Goal: Task Accomplishment & Management: Use online tool/utility

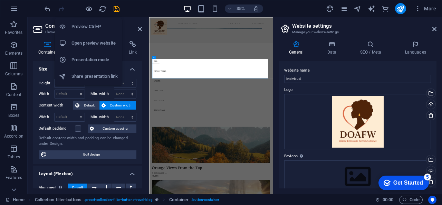
click at [93, 40] on h6 "Open preview website" at bounding box center [94, 43] width 46 height 8
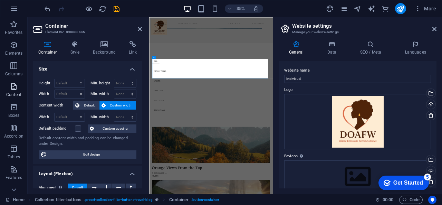
click at [17, 92] on p "Content" at bounding box center [13, 95] width 15 height 6
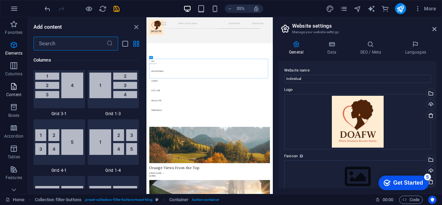
scroll to position [1208, 0]
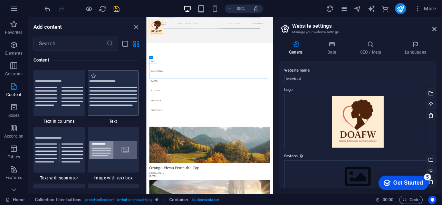
click at [112, 87] on img at bounding box center [113, 93] width 48 height 26
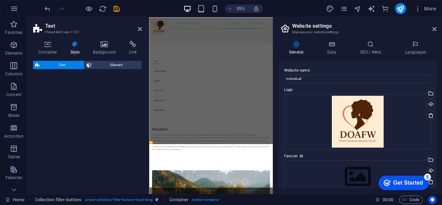
select select "rem"
select select "px"
select select "preset-text-v2-default"
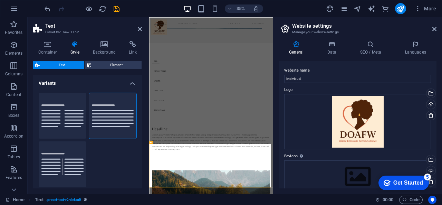
scroll to position [0, 0]
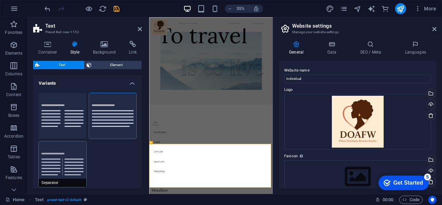
click at [55, 170] on button "Separator" at bounding box center [63, 164] width 48 height 46
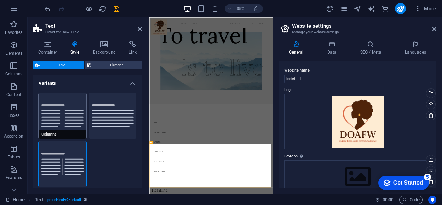
click at [62, 113] on button "Columns" at bounding box center [63, 116] width 48 height 46
type input "1"
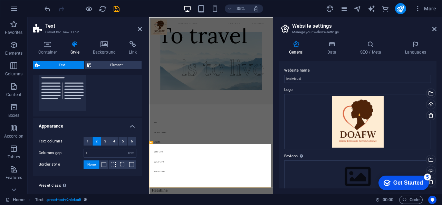
scroll to position [90, 0]
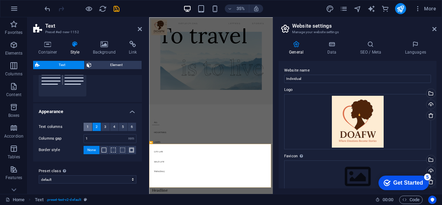
click at [87, 126] on span "1" at bounding box center [88, 127] width 2 height 8
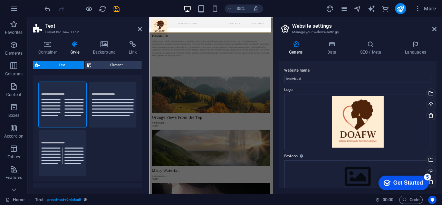
scroll to position [0, 0]
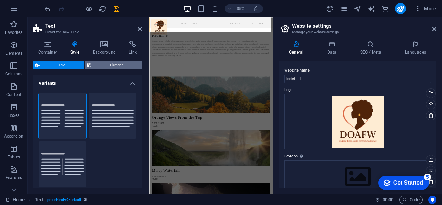
click at [113, 65] on span "Element" at bounding box center [117, 65] width 46 height 8
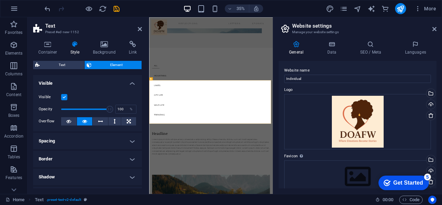
scroll to position [135, 0]
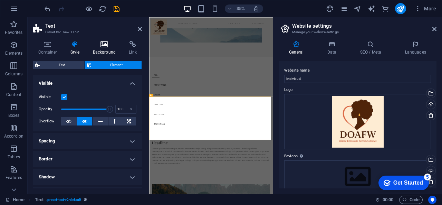
click at [99, 44] on icon at bounding box center [104, 44] width 33 height 7
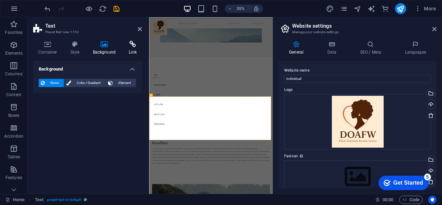
click at [131, 46] on icon at bounding box center [133, 44] width 18 height 7
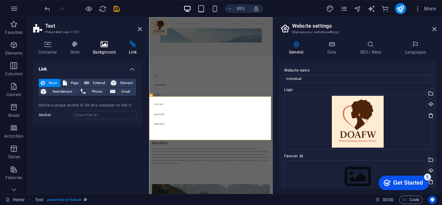
click at [101, 49] on h4 "Background" at bounding box center [106, 48] width 36 height 14
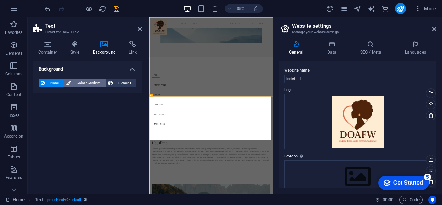
click at [80, 81] on span "Color / Gradient" at bounding box center [88, 83] width 30 height 8
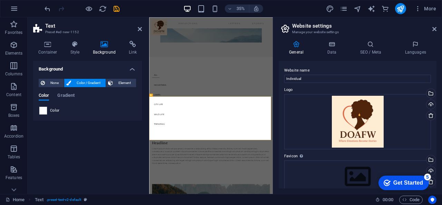
click at [43, 112] on span at bounding box center [43, 111] width 8 height 8
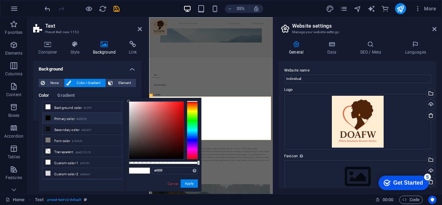
click at [47, 118] on icon at bounding box center [48, 117] width 5 height 5
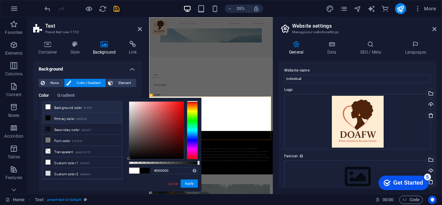
click at [48, 105] on icon at bounding box center [48, 106] width 5 height 5
type input "#ffffff"
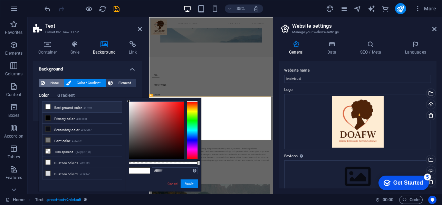
click at [52, 87] on span "None" at bounding box center [54, 83] width 15 height 8
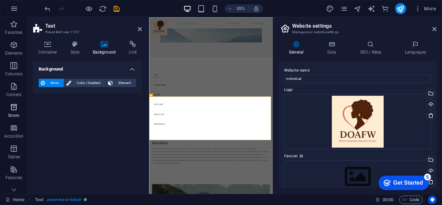
click at [16, 114] on p "Boxes" at bounding box center [13, 116] width 11 height 6
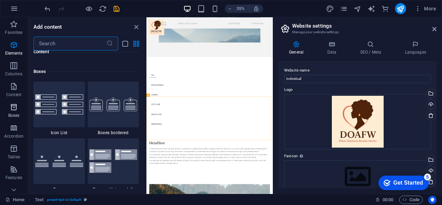
scroll to position [1904, 0]
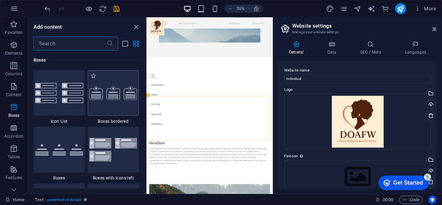
click at [104, 105] on div at bounding box center [113, 93] width 51 height 46
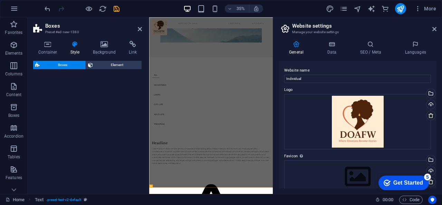
select select "rem"
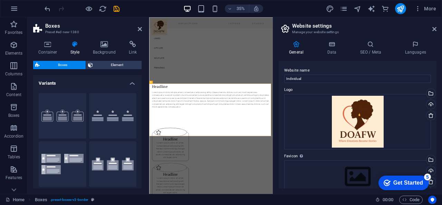
scroll to position [379, 0]
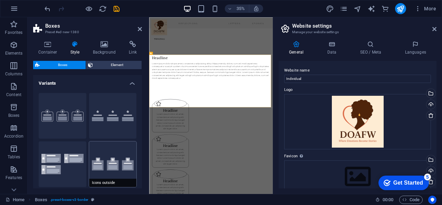
click at [124, 173] on button "Icons outside" at bounding box center [113, 164] width 48 height 46
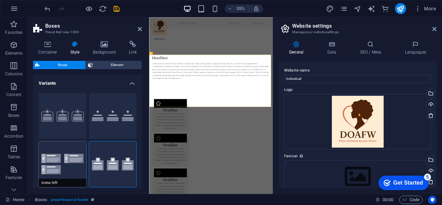
click at [64, 174] on button "Icons left" at bounding box center [63, 164] width 48 height 46
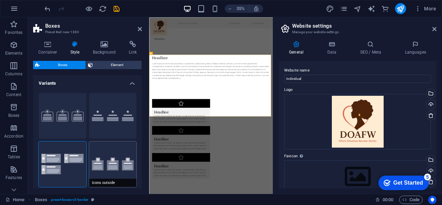
click at [123, 161] on button "Icons outside" at bounding box center [113, 164] width 48 height 46
type input "2"
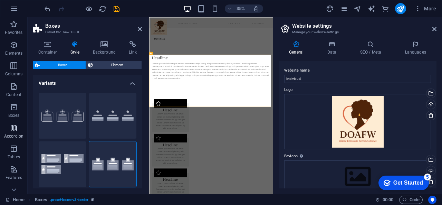
click at [8, 129] on span "Accordion" at bounding box center [14, 132] width 28 height 17
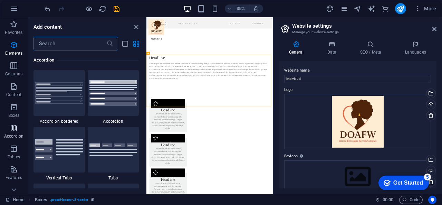
scroll to position [2204, 0]
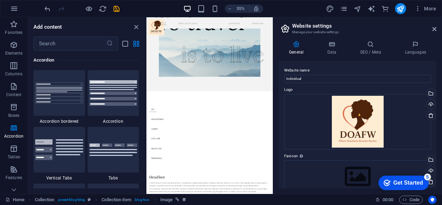
scroll to position [35, 0]
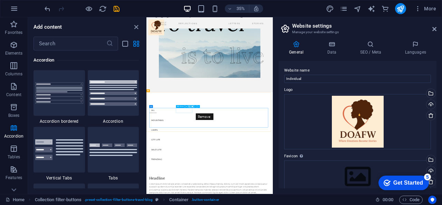
click at [193, 106] on icon at bounding box center [192, 106] width 1 height 2
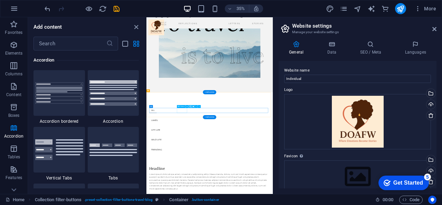
click at [175, 106] on icon at bounding box center [175, 106] width 1 height 2
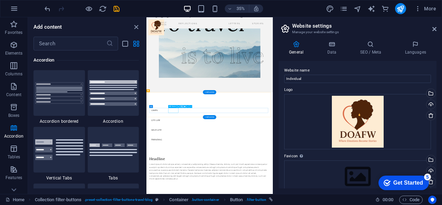
click at [185, 106] on icon at bounding box center [184, 106] width 1 height 2
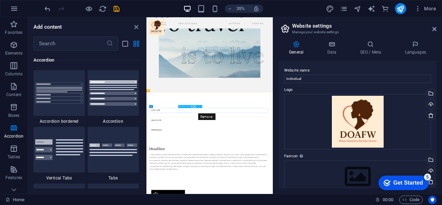
click at [194, 106] on icon at bounding box center [194, 106] width 1 height 2
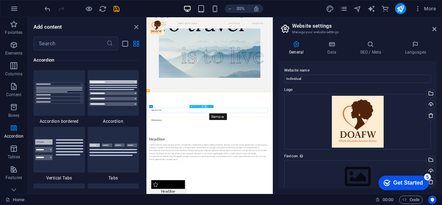
click at [205, 106] on icon at bounding box center [205, 106] width 1 height 2
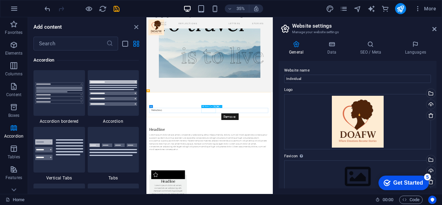
click at [218, 105] on icon at bounding box center [217, 106] width 1 height 2
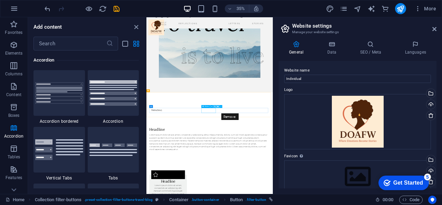
click at [217, 107] on icon at bounding box center [217, 106] width 1 height 2
click at [160, 105] on button at bounding box center [161, 106] width 3 height 3
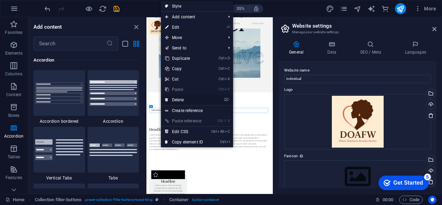
click at [172, 99] on link "⌦ Delete" at bounding box center [184, 100] width 46 height 10
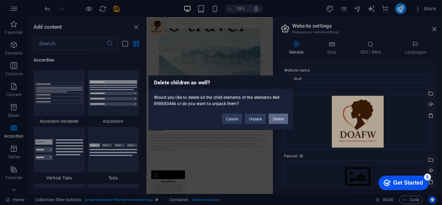
click at [282, 118] on button "Delete" at bounding box center [278, 118] width 19 height 10
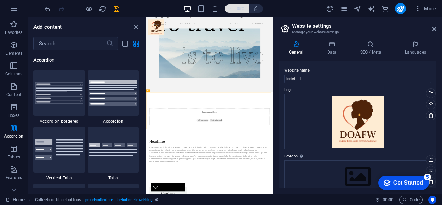
click at [232, 7] on icon "button" at bounding box center [229, 9] width 5 height 4
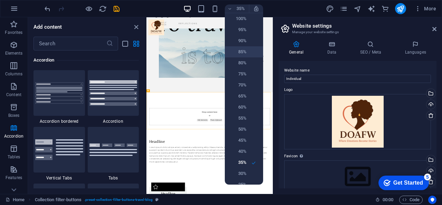
click at [241, 49] on h6 "85%" at bounding box center [238, 52] width 18 height 8
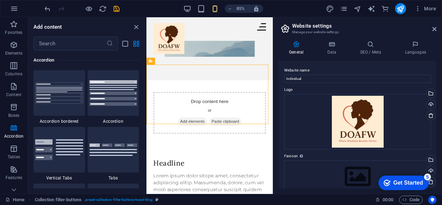
scroll to position [185, 0]
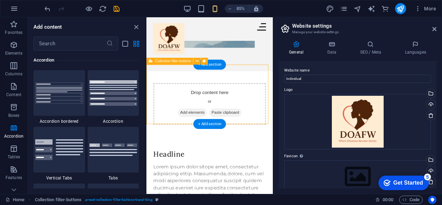
click at [202, 95] on div "Drop content here or Add elements Paste clipboard" at bounding box center [221, 119] width 132 height 49
drag, startPoint x: 202, startPoint y: 84, endPoint x: 195, endPoint y: 78, distance: 9.5
click at [195, 81] on div "Drop content here or Add elements Paste clipboard" at bounding box center [220, 116] width 149 height 70
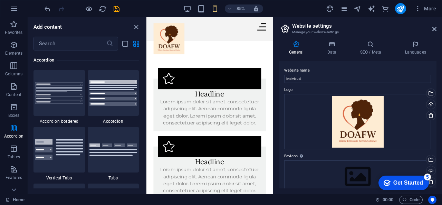
scroll to position [359, 0]
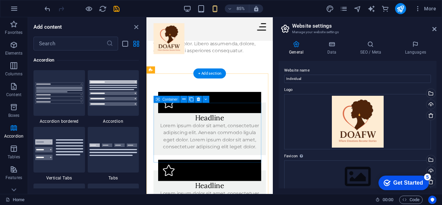
click at [262, 122] on div "Headline Lorem ipsum dolor sit amet, consectetuer adipiscing elit. Aenean commo…" at bounding box center [221, 148] width 132 height 62
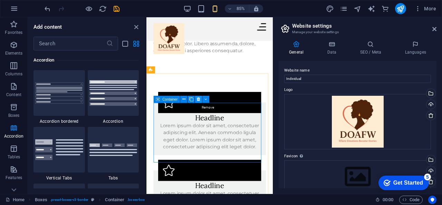
click at [199, 98] on icon at bounding box center [198, 99] width 3 height 6
click at [197, 98] on icon at bounding box center [198, 99] width 3 height 6
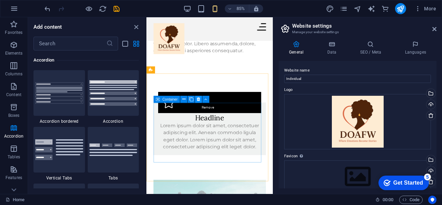
click at [198, 98] on icon at bounding box center [198, 99] width 3 height 6
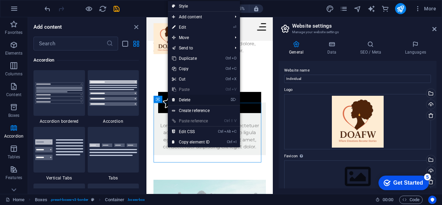
click at [187, 100] on link "⌦ Delete" at bounding box center [191, 100] width 46 height 10
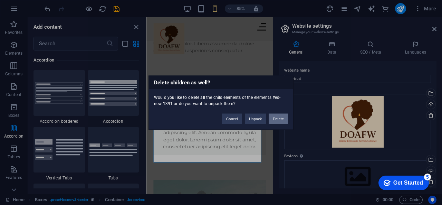
click at [276, 119] on button "Delete" at bounding box center [278, 118] width 19 height 10
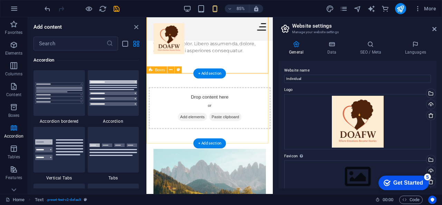
click at [275, 91] on div "Drop content here or Add elements Paste clipboard" at bounding box center [220, 124] width 149 height 82
click at [240, 112] on div "Drop content here or Add elements Paste clipboard" at bounding box center [220, 123] width 143 height 49
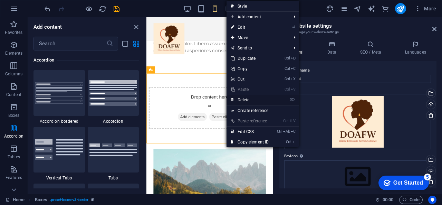
click at [245, 97] on link "⌦ Delete" at bounding box center [249, 100] width 46 height 10
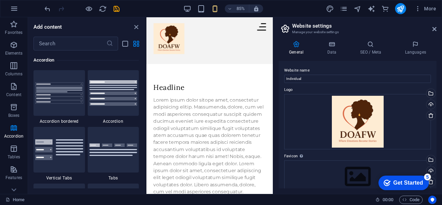
scroll to position [186, 0]
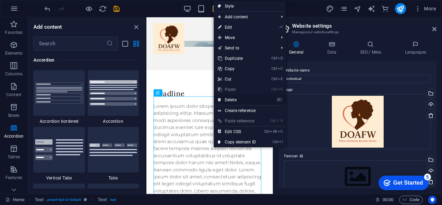
click at [232, 98] on link "⌦ Delete" at bounding box center [237, 100] width 46 height 10
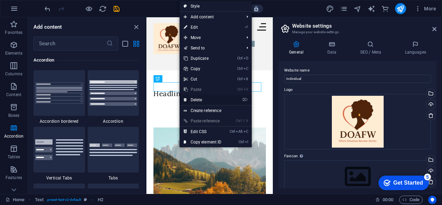
click at [202, 98] on link "⌦ Delete" at bounding box center [202, 100] width 46 height 10
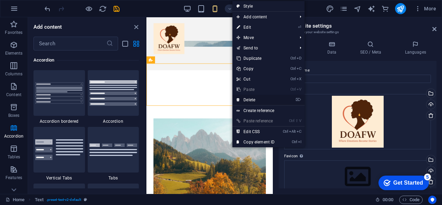
click at [249, 98] on link "⌦ Delete" at bounding box center [255, 100] width 46 height 10
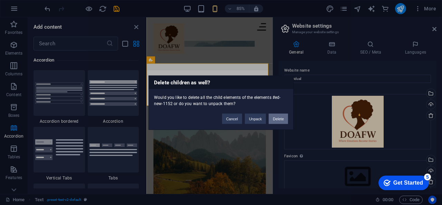
click at [279, 117] on button "Delete" at bounding box center [278, 118] width 19 height 10
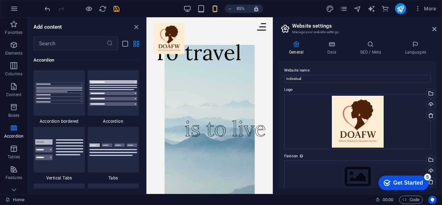
scroll to position [0, 0]
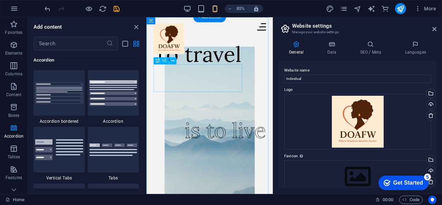
click at [231, 77] on div "To travel" at bounding box center [207, 61] width 104 height 32
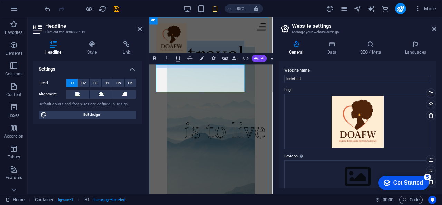
click at [225, 77] on h1 "To travel" at bounding box center [209, 61] width 104 height 32
click at [231, 129] on figure at bounding box center [221, 142] width 129 height 181
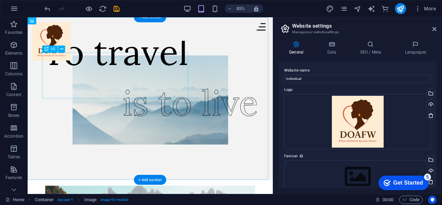
click at [198, 85] on div "To travel" at bounding box center [131, 58] width 172 height 54
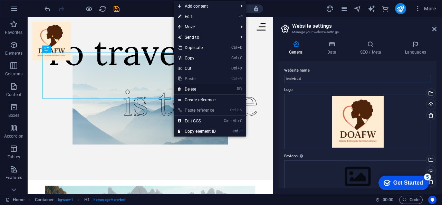
click at [196, 88] on link "⌦ Delete" at bounding box center [197, 89] width 46 height 10
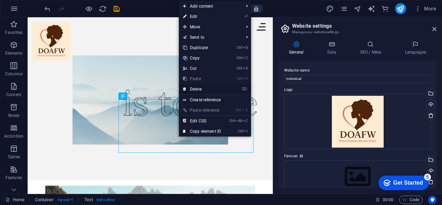
click at [204, 87] on link "⌦ Delete" at bounding box center [202, 89] width 46 height 10
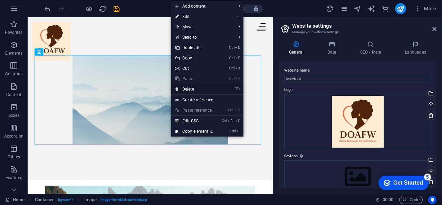
click at [187, 85] on link "⌦ Delete" at bounding box center [194, 89] width 46 height 10
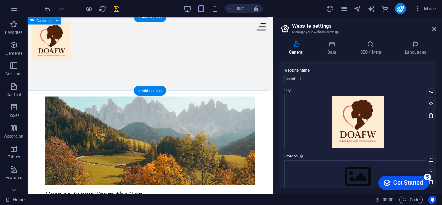
click at [176, 84] on div at bounding box center [172, 60] width 288 height 86
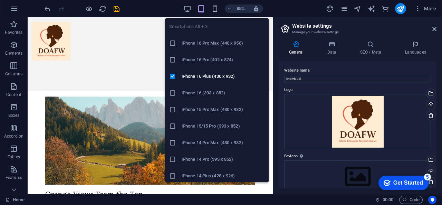
click at [215, 9] on icon "button" at bounding box center [215, 9] width 8 height 8
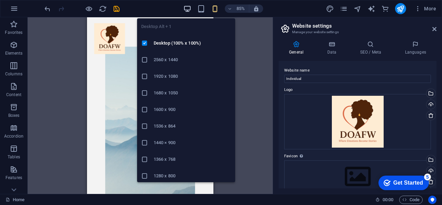
click at [187, 8] on icon "button" at bounding box center [187, 9] width 8 height 8
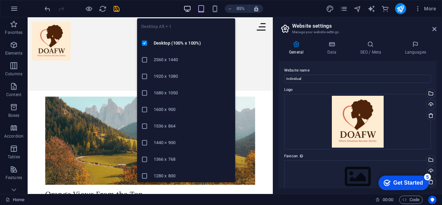
click at [186, 6] on icon "button" at bounding box center [187, 9] width 8 height 8
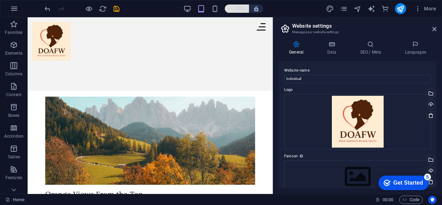
click at [237, 10] on h6 "85%" at bounding box center [240, 8] width 11 height 8
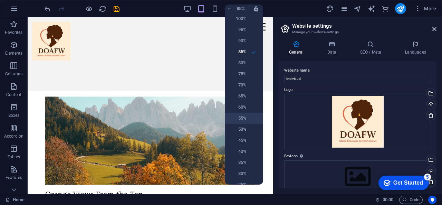
click at [241, 117] on h6 "55%" at bounding box center [238, 118] width 18 height 8
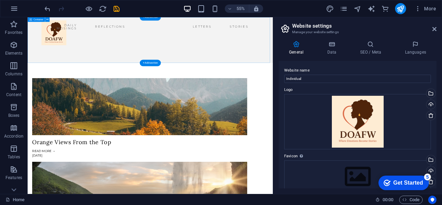
click at [280, 86] on div at bounding box center [251, 58] width 446 height 83
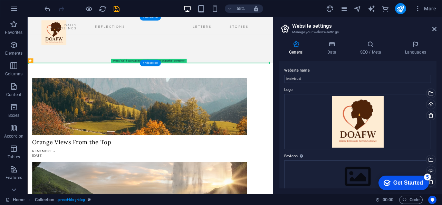
drag, startPoint x: 290, startPoint y: 103, endPoint x: 289, endPoint y: 92, distance: 10.8
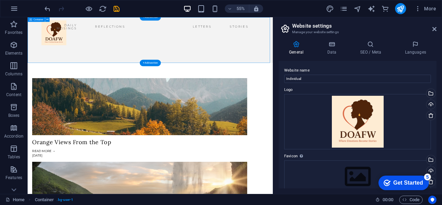
drag, startPoint x: 287, startPoint y: 100, endPoint x: 277, endPoint y: 59, distance: 42.2
click at [277, 59] on div at bounding box center [251, 58] width 446 height 83
drag, startPoint x: 285, startPoint y: 99, endPoint x: 285, endPoint y: 78, distance: 21.1
click at [285, 78] on div at bounding box center [251, 58] width 446 height 83
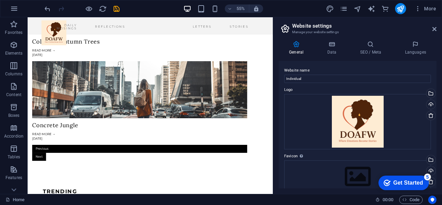
scroll to position [1097, 0]
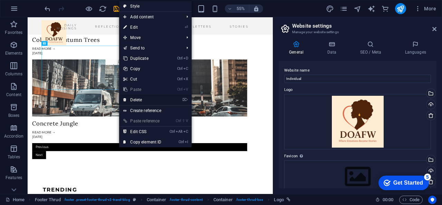
click at [141, 100] on link "⌦ Delete" at bounding box center [142, 100] width 46 height 10
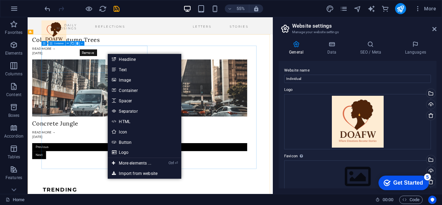
click at [77, 43] on icon at bounding box center [77, 43] width 2 height 4
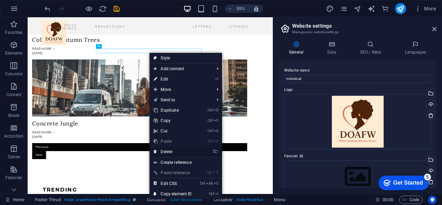
click at [166, 148] on link "⌦ Delete" at bounding box center [172, 151] width 46 height 10
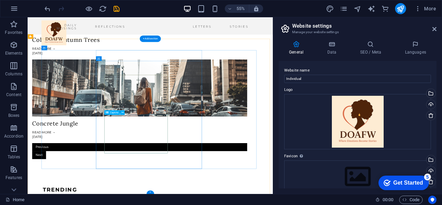
scroll to position [1089, 0]
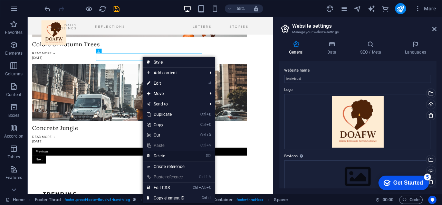
click at [164, 157] on link "⌦ Delete" at bounding box center [166, 155] width 46 height 10
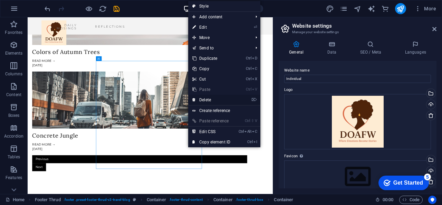
click at [210, 97] on link "⌦ Delete" at bounding box center [211, 100] width 46 height 10
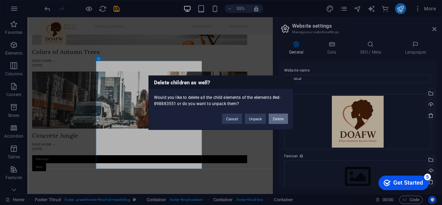
click at [280, 119] on button "Delete" at bounding box center [278, 118] width 19 height 10
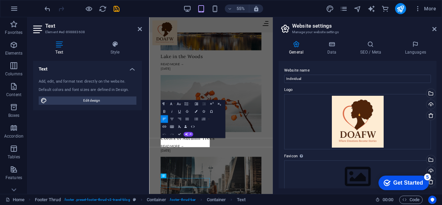
scroll to position [864, 0]
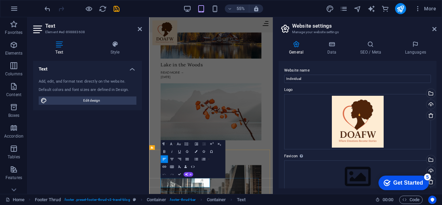
drag, startPoint x: 192, startPoint y: 314, endPoint x: 215, endPoint y: 314, distance: 23.5
click at [187, 185] on span "Social Media Icons" at bounding box center [182, 185] width 19 height 2
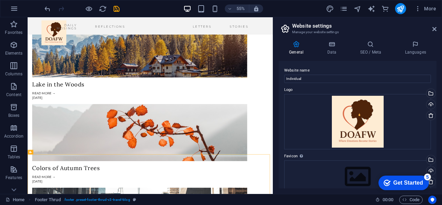
scroll to position [879, 0]
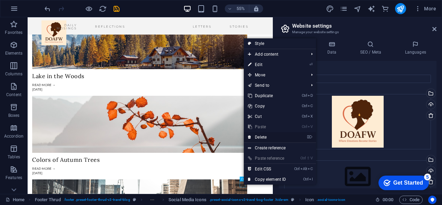
click at [267, 137] on link "⌦ Delete" at bounding box center [267, 137] width 46 height 10
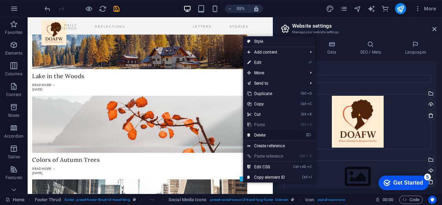
click at [263, 130] on link "⌦ Delete" at bounding box center [266, 135] width 46 height 10
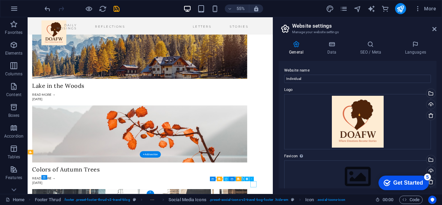
select select "xMidYMid"
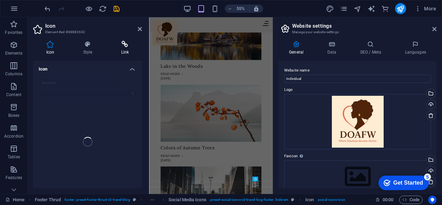
click at [122, 46] on icon at bounding box center [125, 44] width 34 height 7
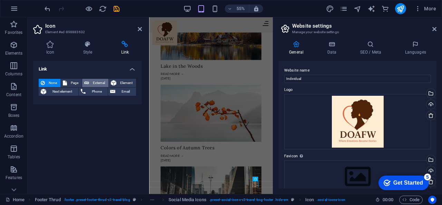
click at [94, 85] on span "External" at bounding box center [98, 83] width 15 height 8
select select "blank"
